Goal: Transaction & Acquisition: Purchase product/service

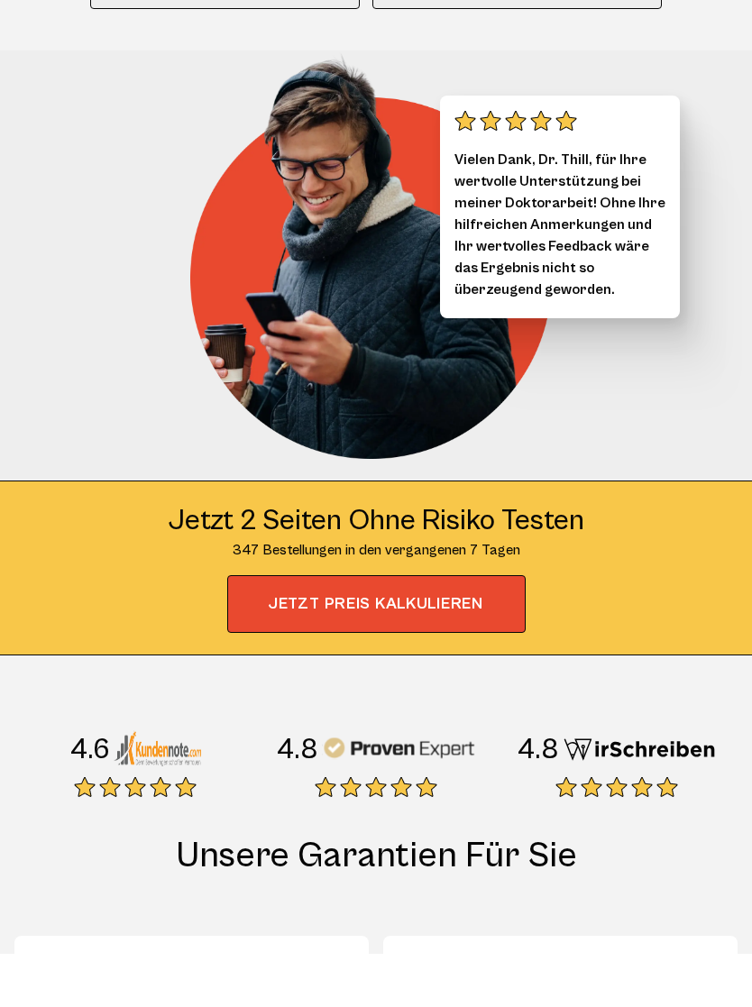
scroll to position [237, 0]
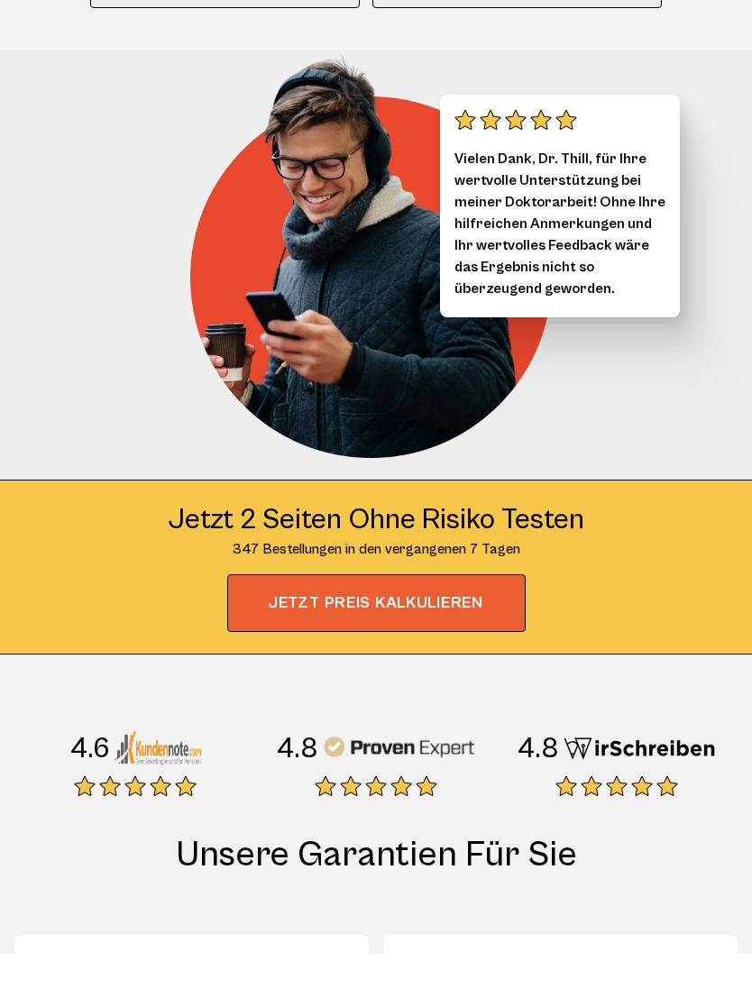
click at [455, 627] on span "JETZT PREIS KALKULIEREN" at bounding box center [376, 656] width 298 height 58
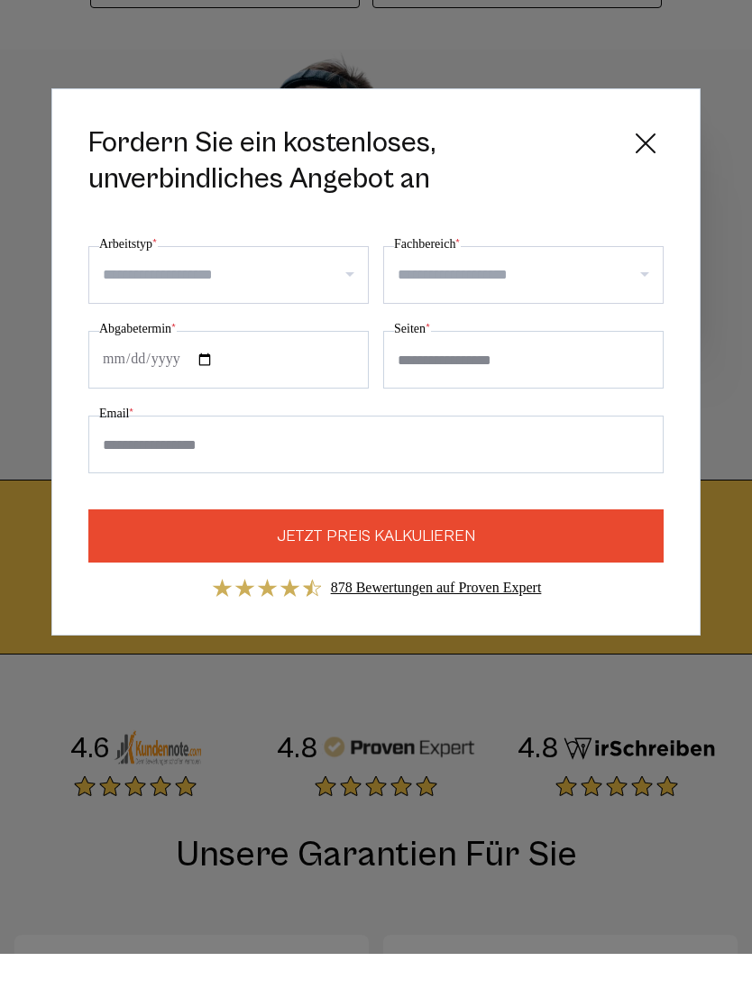
click at [110, 314] on input "Arbeitstyp *" at bounding box center [235, 328] width 265 height 29
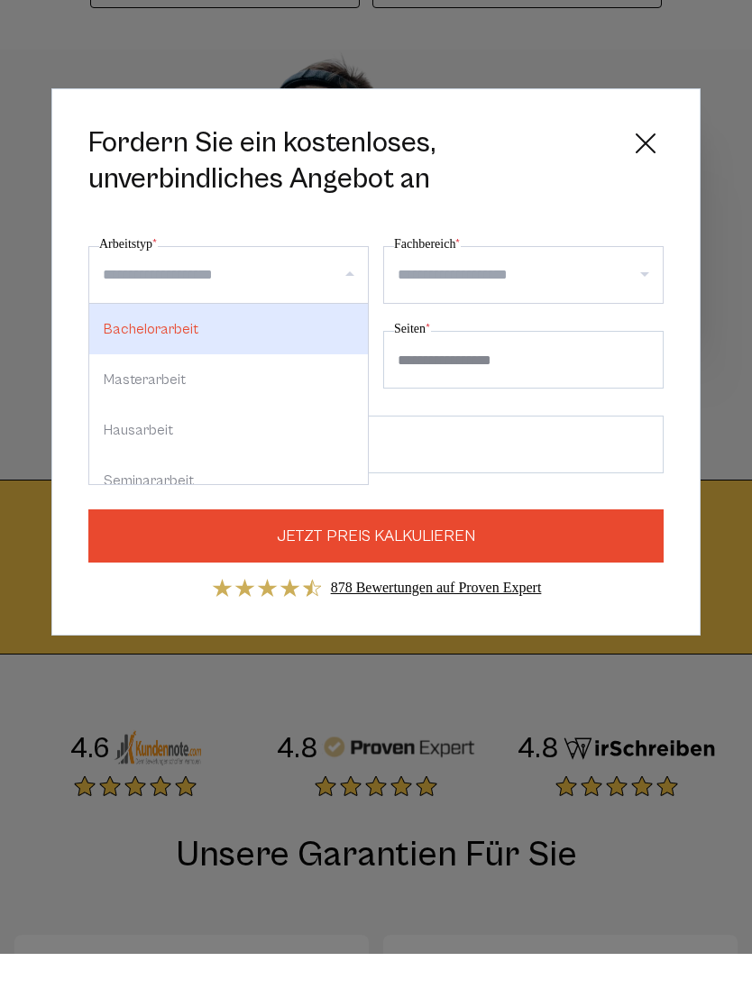
click at [235, 407] on div "Masterarbeit" at bounding box center [228, 432] width 278 height 50
select select "**"
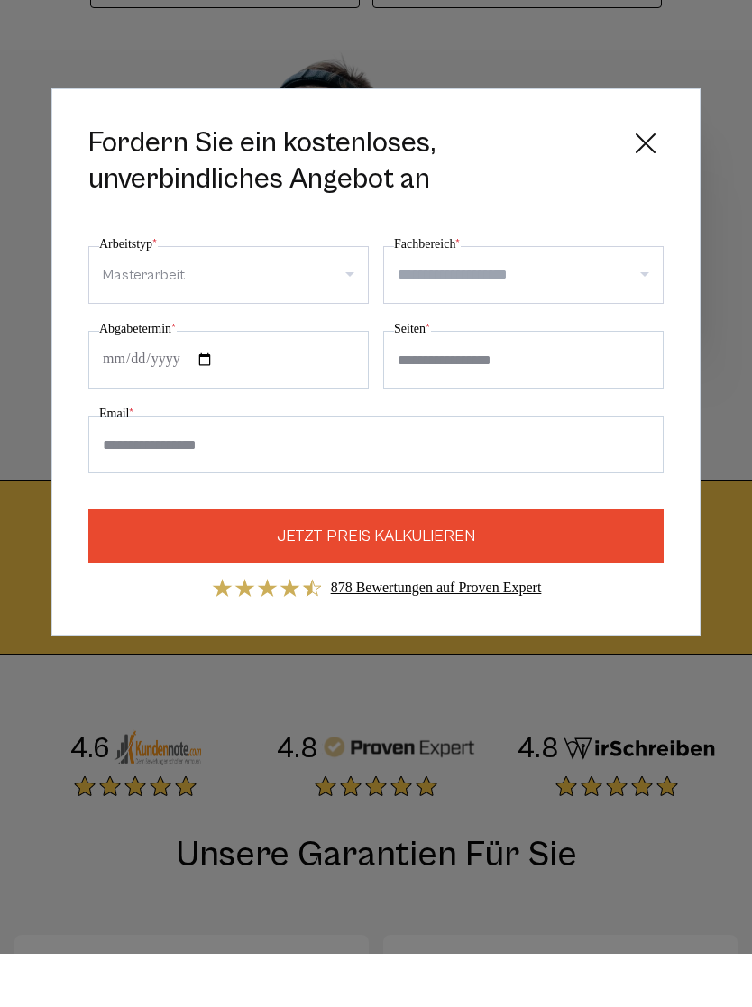
click at [552, 314] on input "Fachbereich *" at bounding box center [529, 328] width 265 height 29
click at [478, 394] on div "Informatik" at bounding box center [523, 419] width 278 height 50
select select "*"
click at [282, 384] on input "Abgabetermin *" at bounding box center [228, 413] width 280 height 58
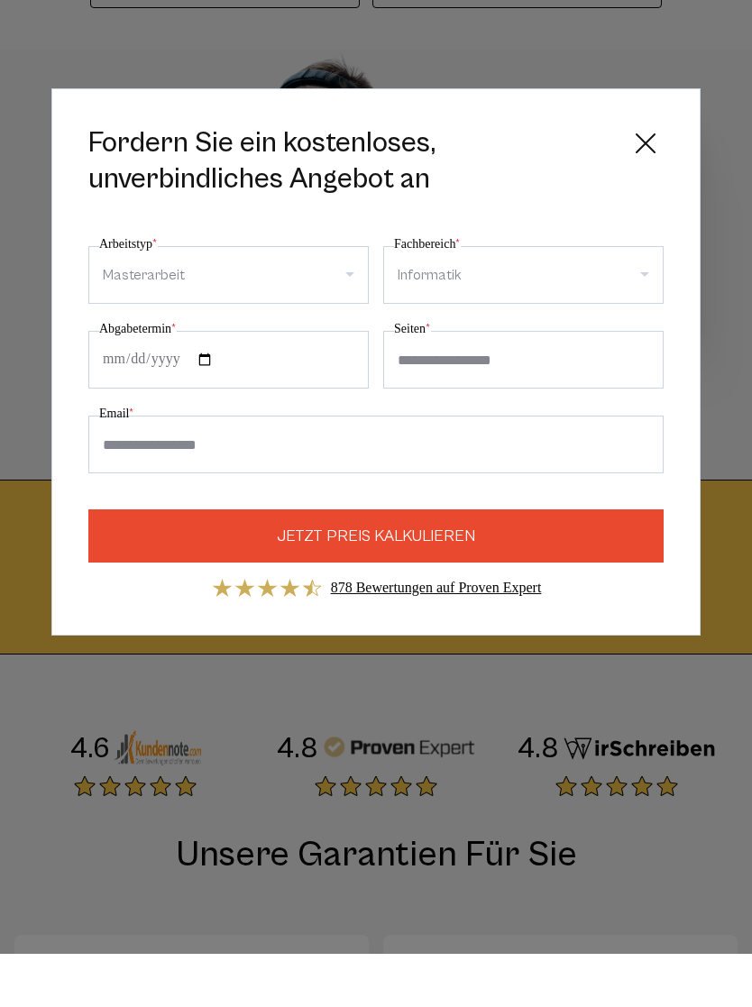
type input "**********"
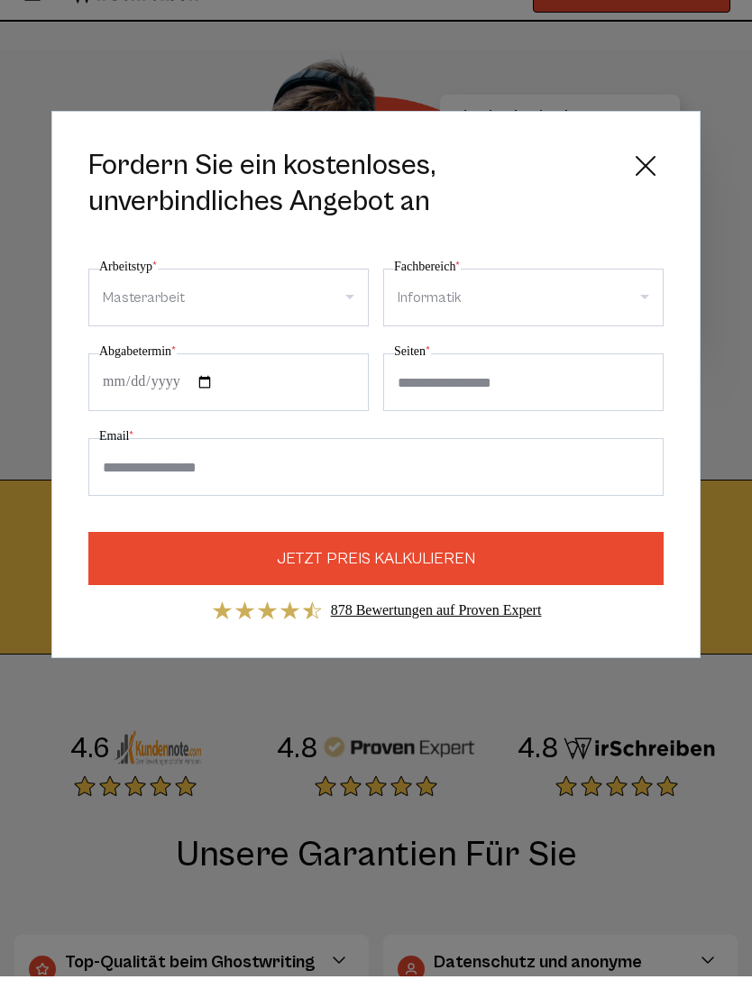
click at [544, 384] on input "Seiten *" at bounding box center [523, 413] width 280 height 58
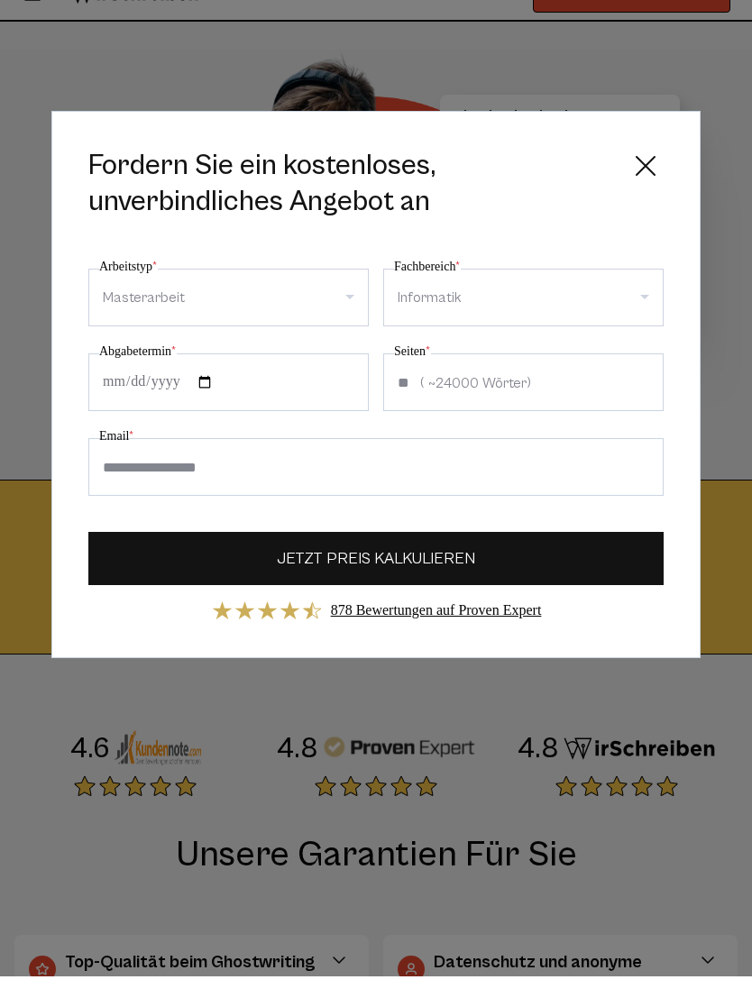
type input "**"
click at [482, 562] on button "JETZT PREIS KALKULIEREN" at bounding box center [375, 588] width 575 height 53
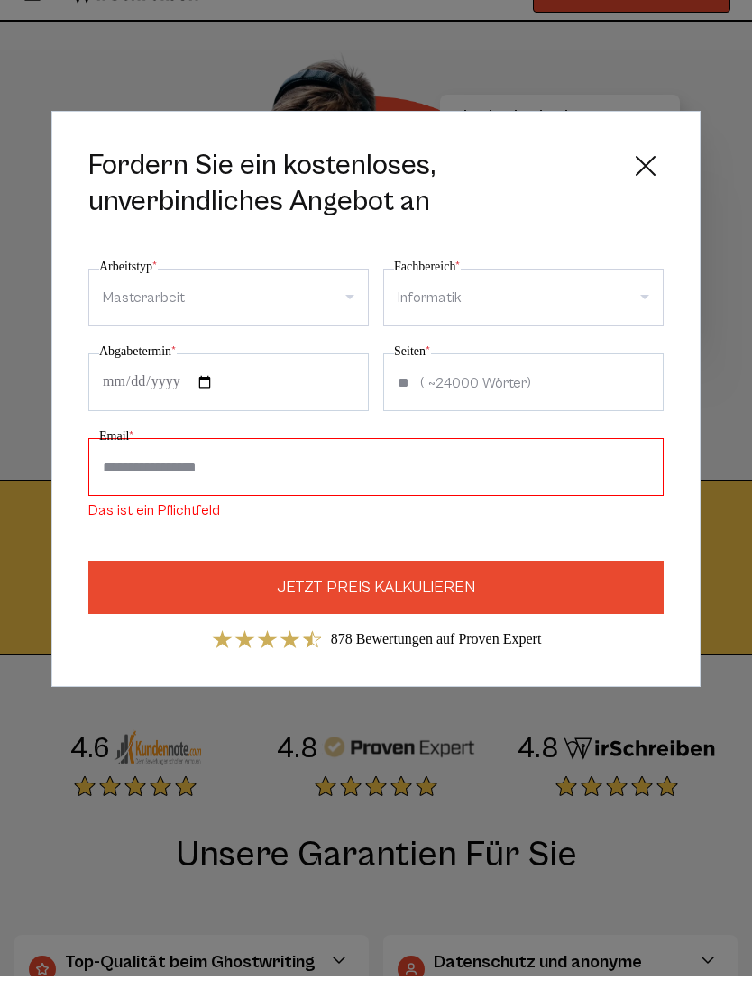
click at [642, 178] on icon at bounding box center [645, 196] width 36 height 36
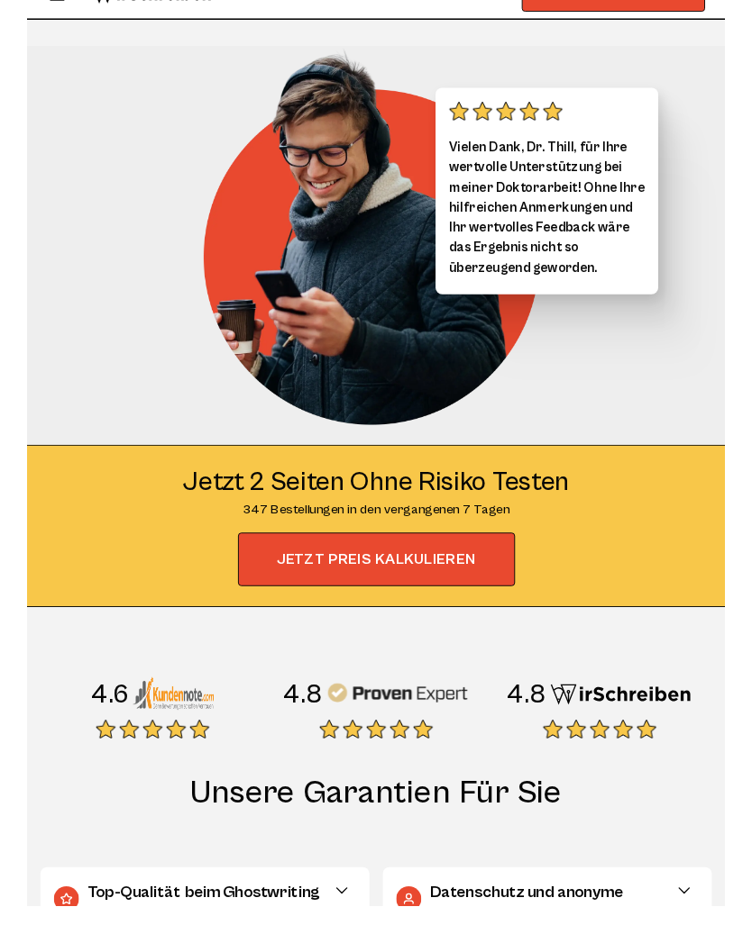
scroll to position [0, 0]
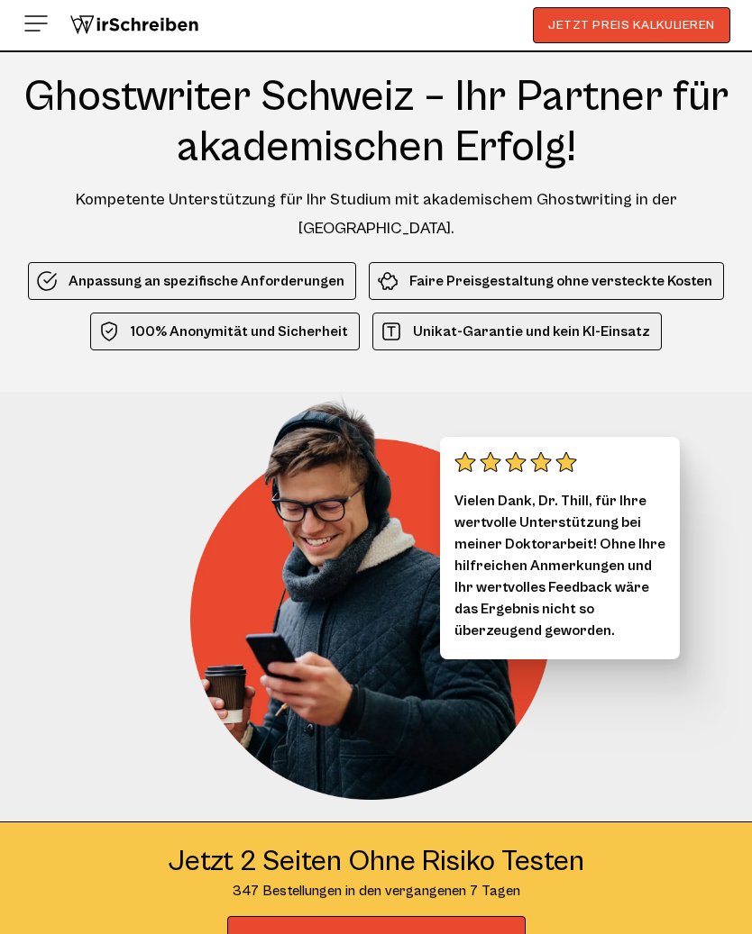
click at [43, 32] on img at bounding box center [36, 23] width 29 height 29
click at [37, 22] on img at bounding box center [36, 23] width 29 height 29
click at [47, 27] on img at bounding box center [36, 23] width 29 height 29
click at [47, 26] on img at bounding box center [36, 23] width 29 height 29
click at [43, 36] on img at bounding box center [36, 23] width 29 height 29
